Goal: Find specific page/section: Find specific page/section

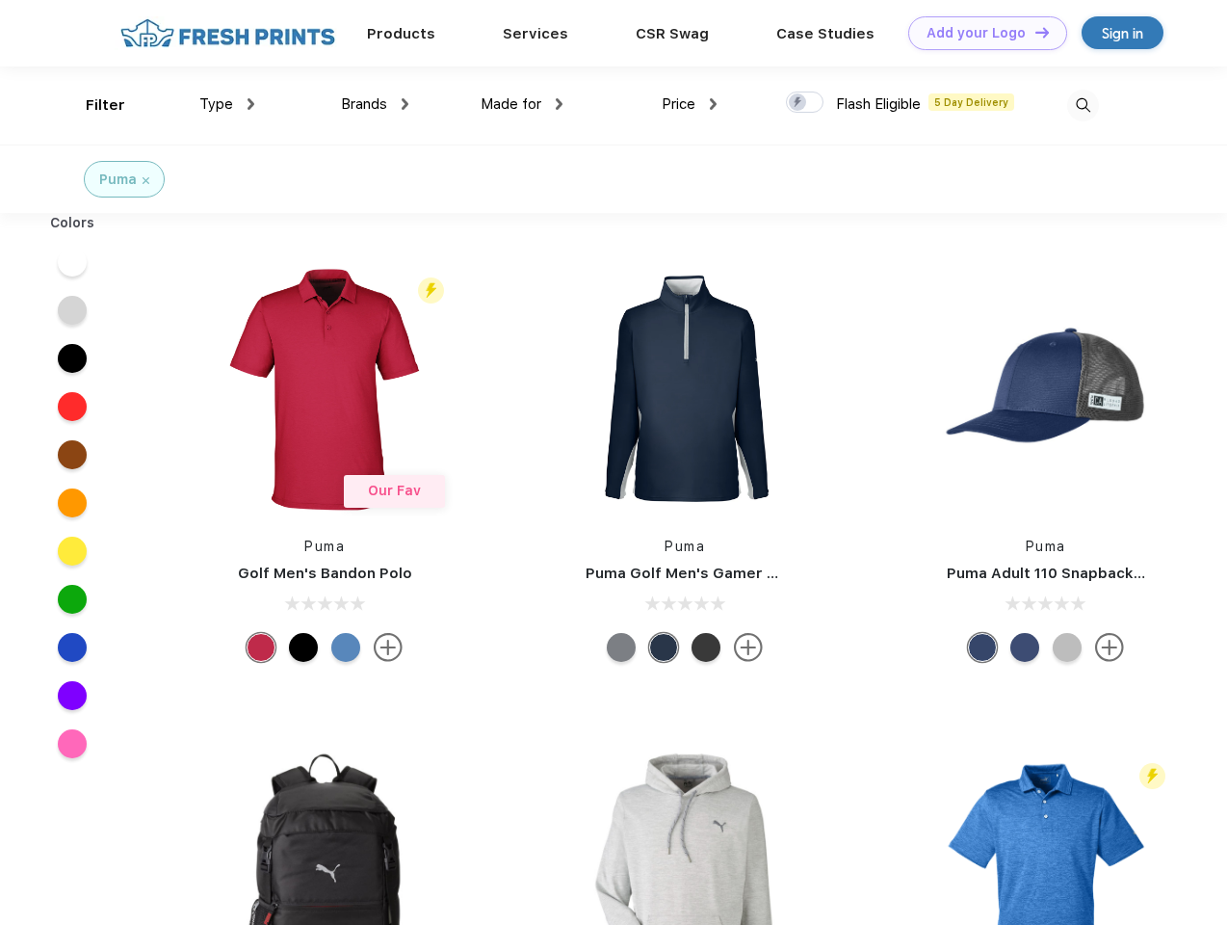
click at [980, 33] on link "Add your Logo Design Tool" at bounding box center [987, 33] width 159 height 34
click at [0, 0] on div "Design Tool" at bounding box center [0, 0] width 0 height 0
click at [1033, 32] on link "Add your Logo Design Tool" at bounding box center [987, 33] width 159 height 34
click at [92, 105] on div "Filter" at bounding box center [105, 105] width 39 height 22
click at [227, 104] on span "Type" at bounding box center [216, 103] width 34 height 17
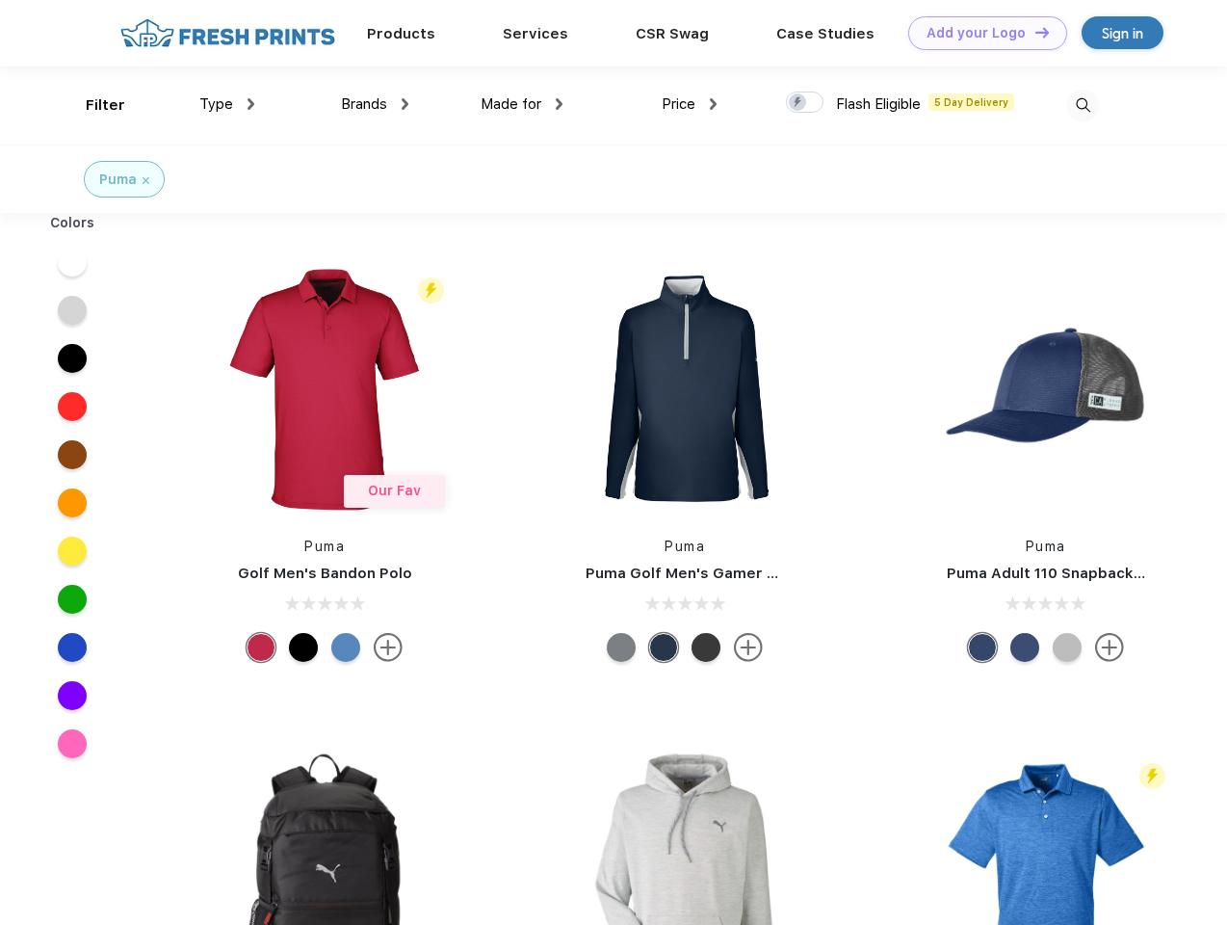
click at [375, 104] on span "Brands" at bounding box center [364, 103] width 46 height 17
click at [522, 104] on span "Made for" at bounding box center [511, 103] width 61 height 17
click at [690, 104] on span "Price" at bounding box center [679, 103] width 34 height 17
click at [805, 103] on div at bounding box center [805, 101] width 38 height 21
click at [798, 103] on input "checkbox" at bounding box center [792, 97] width 13 height 13
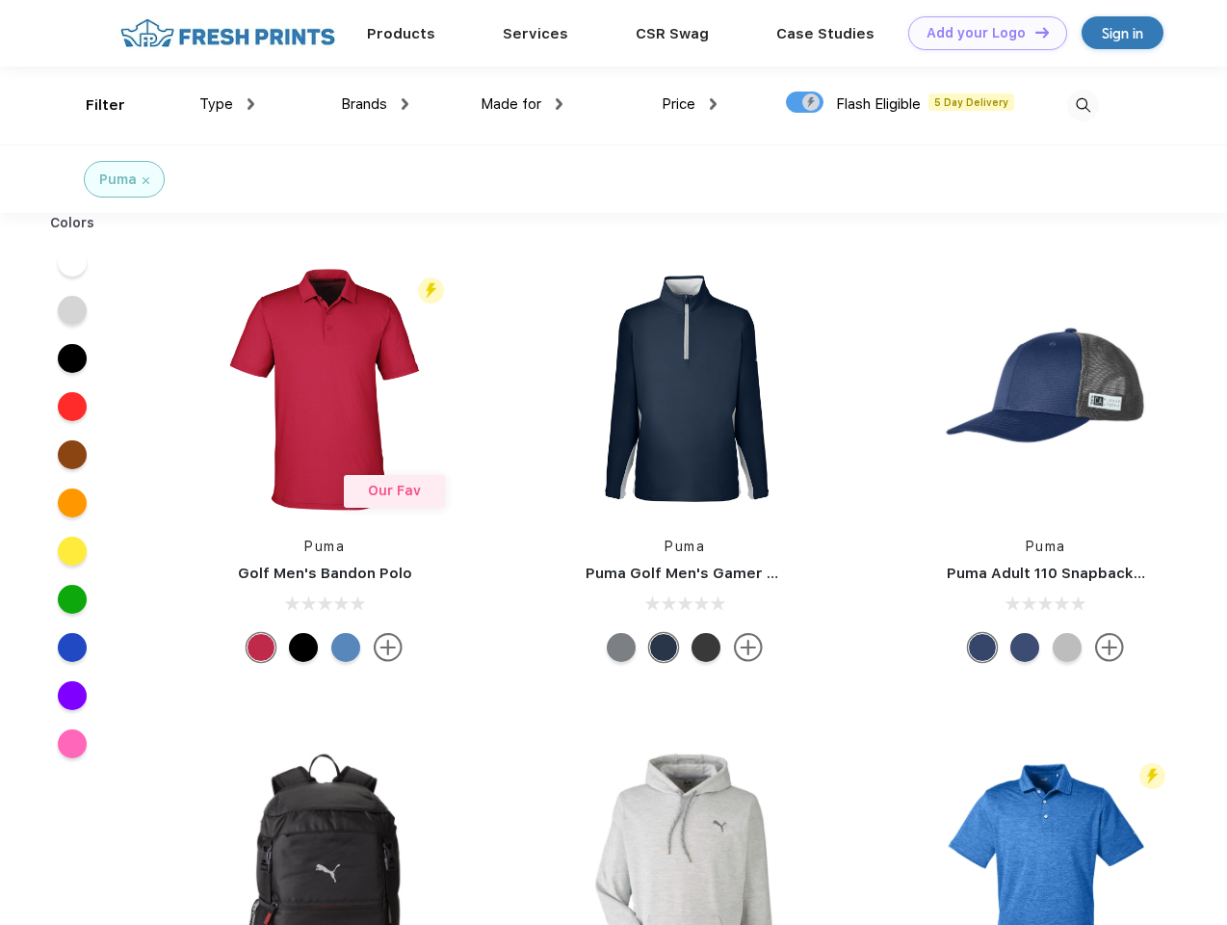
click at [1083, 105] on img at bounding box center [1083, 106] width 32 height 32
